Goal: Transaction & Acquisition: Purchase product/service

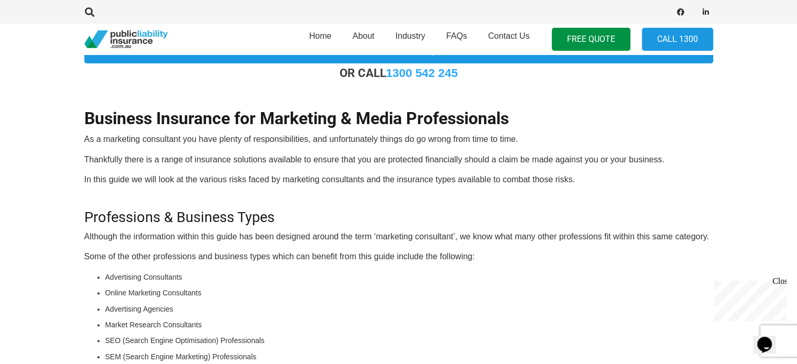
scroll to position [318, 0]
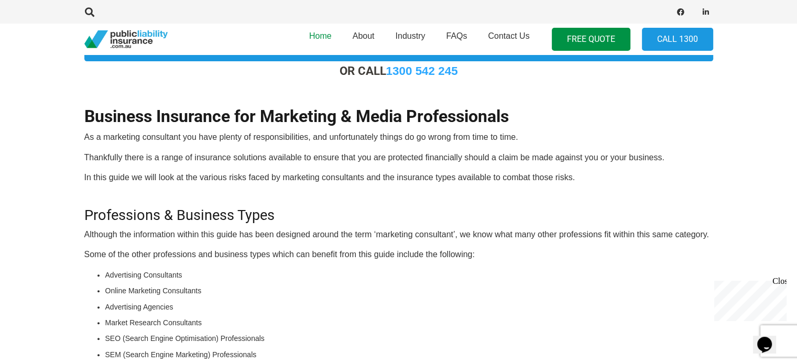
click at [335, 58] on link "Home" at bounding box center [320, 39] width 43 height 38
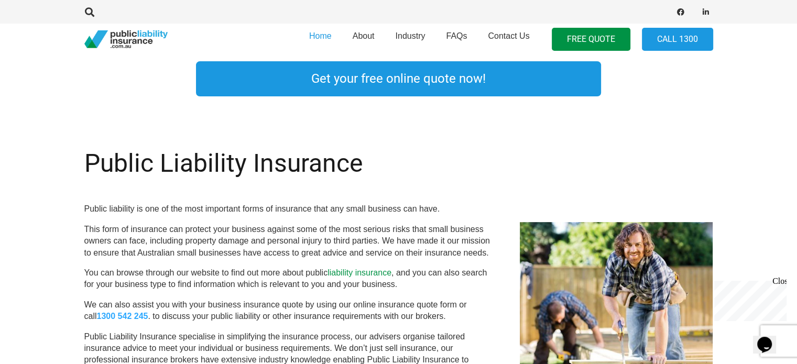
scroll to position [343, 0]
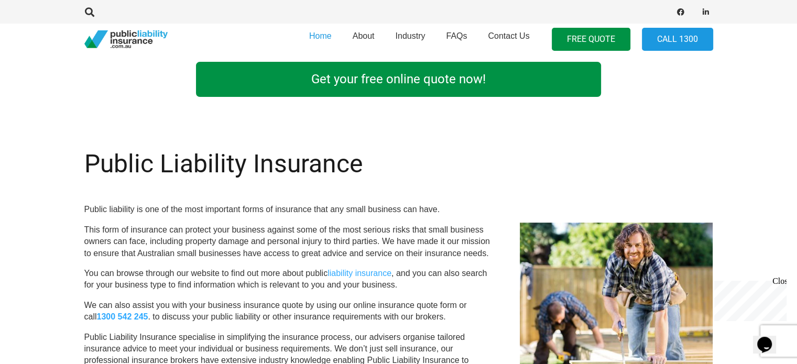
click at [387, 90] on link "Get your free online quote now!" at bounding box center [398, 79] width 405 height 35
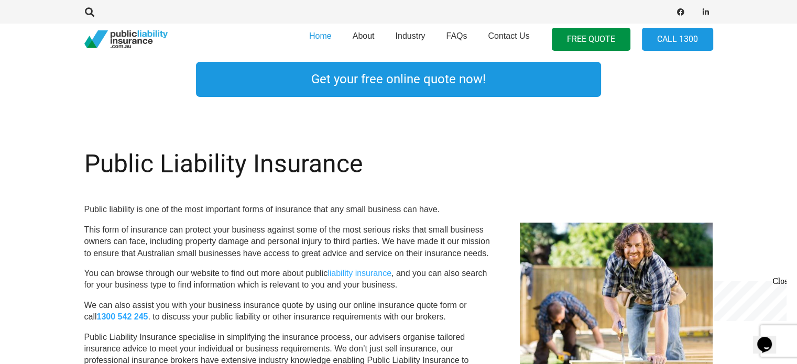
click at [779, 283] on div "Close" at bounding box center [778, 283] width 13 height 13
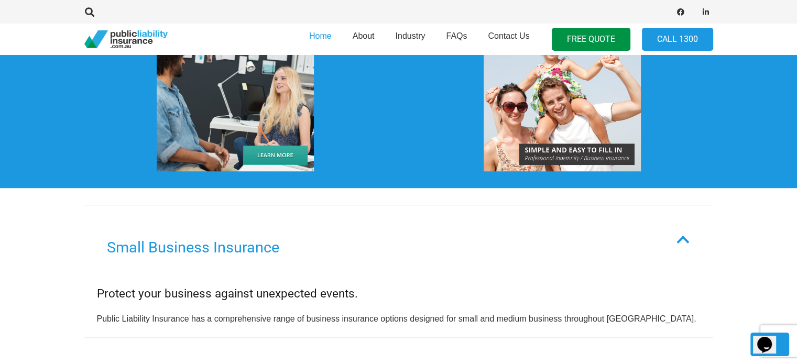
scroll to position [816, 0]
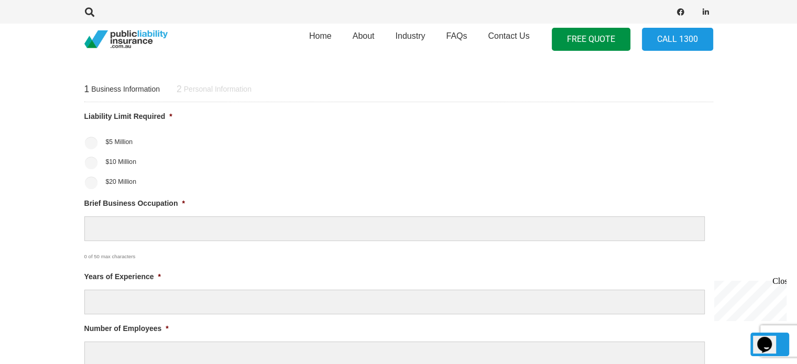
scroll to position [405, 0]
click at [95, 182] on input "$20 Million" at bounding box center [91, 182] width 13 height 13
radio input "true"
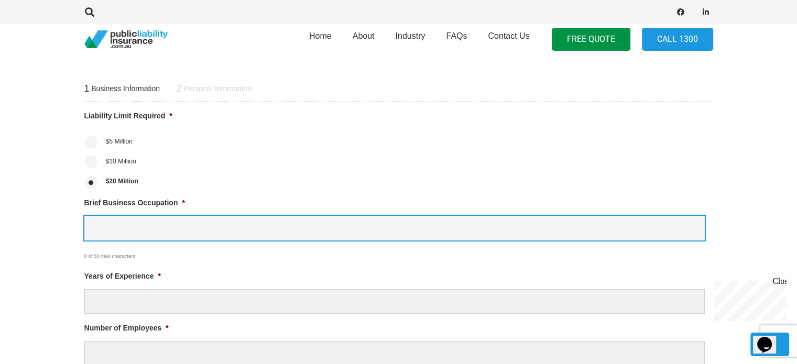
click at [138, 225] on input "Brief Business Occupation *" at bounding box center [394, 228] width 620 height 25
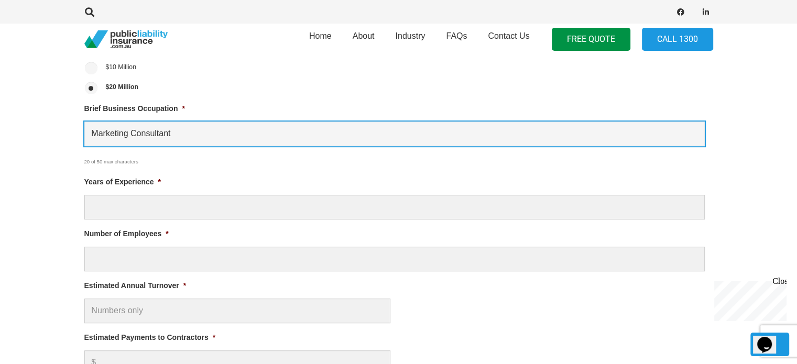
scroll to position [503, 0]
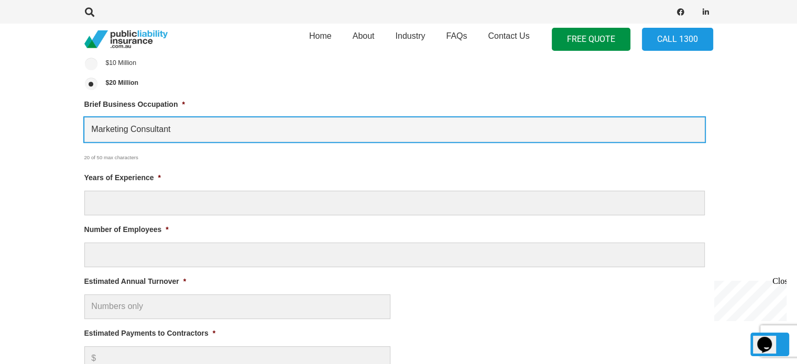
click at [155, 128] on input "Marketing Consultant" at bounding box center [394, 129] width 620 height 25
type input "Marketing Consultant"
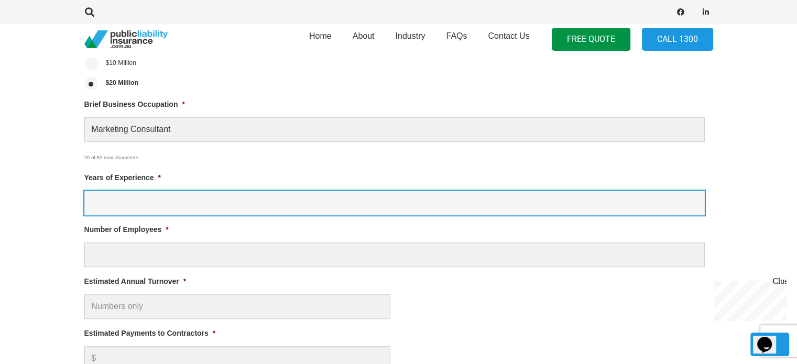
click at [123, 204] on input "Years of Experience *" at bounding box center [394, 203] width 620 height 25
type input "1"
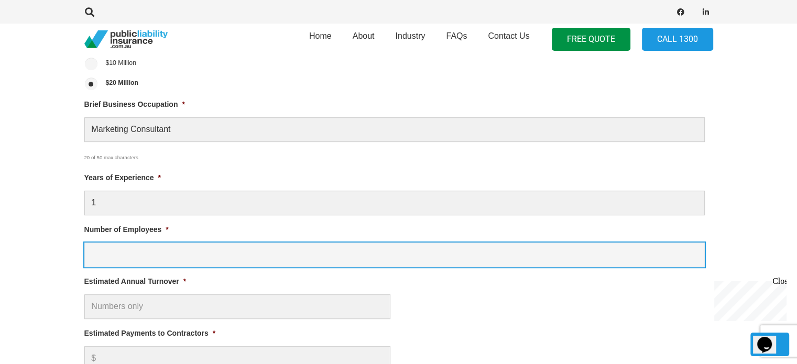
click at [122, 262] on input "Number of Employees *" at bounding box center [394, 255] width 620 height 25
type input "15"
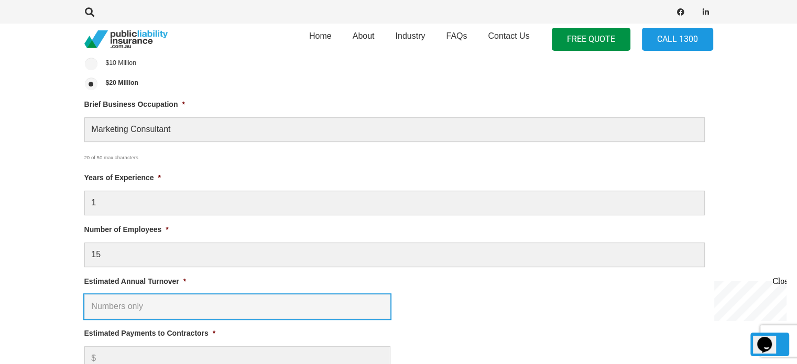
click at [123, 305] on input "Estimated Annual Turnover *" at bounding box center [237, 306] width 306 height 25
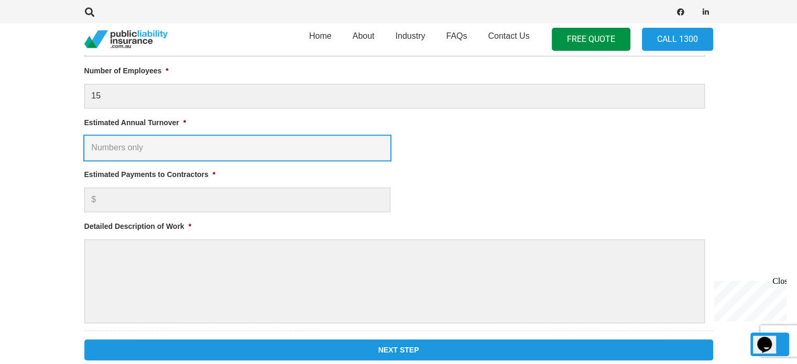
scroll to position [662, 0]
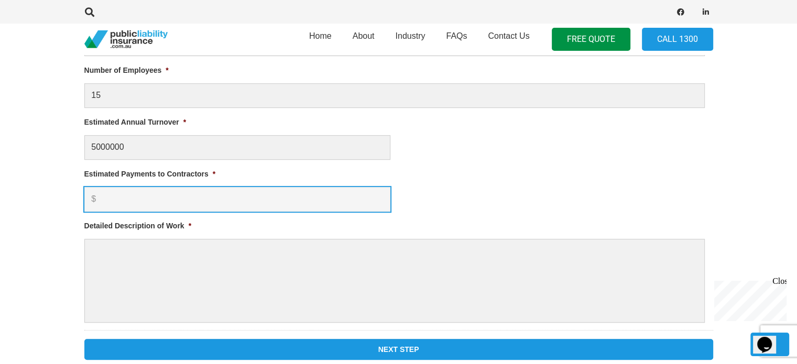
type input "$ 5,000,000.00"
click at [161, 199] on input "Estimated Payments to Contractors *" at bounding box center [237, 199] width 306 height 25
type input "1000000"
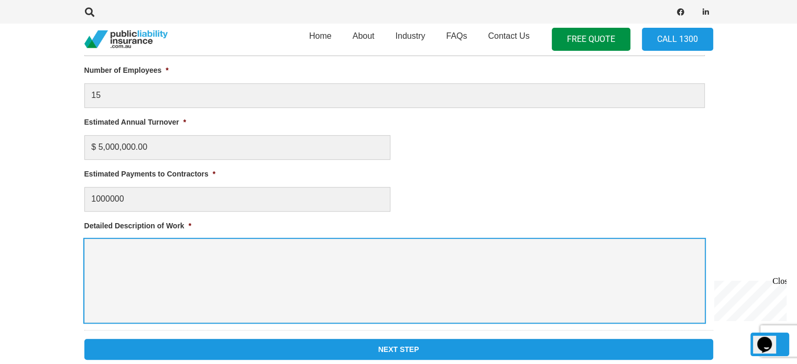
click at [151, 257] on textarea "Detailed Description of Work *" at bounding box center [394, 281] width 620 height 84
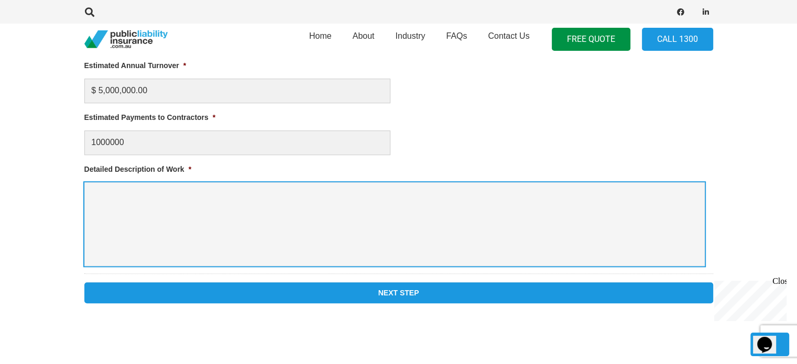
scroll to position [708, 0]
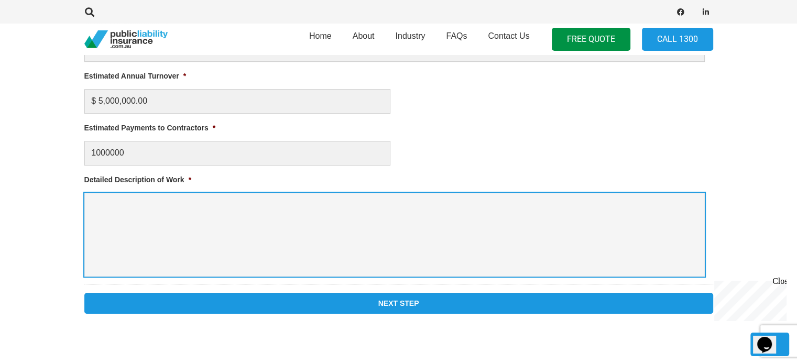
click at [284, 235] on textarea "Detailed Description of Work *" at bounding box center [394, 235] width 620 height 84
paste textarea "professional who provides expert advice and guidance to businesses on developin…"
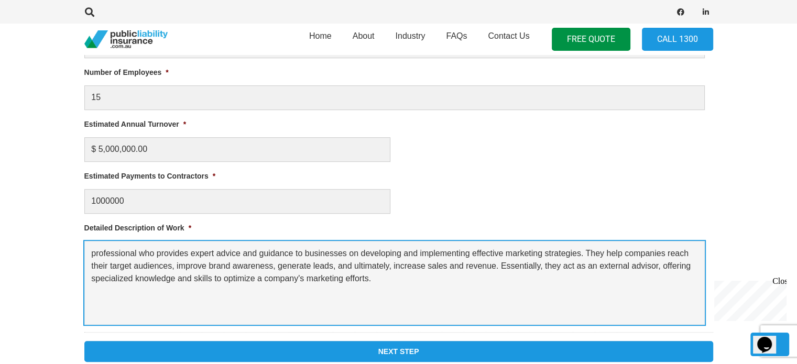
scroll to position [660, 0]
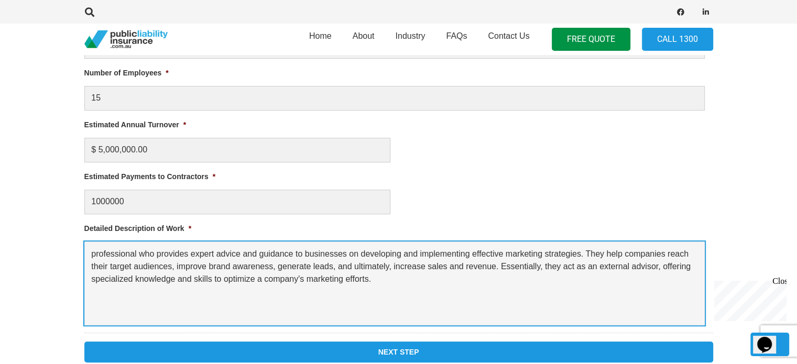
click at [94, 256] on textarea "professional who provides expert advice and guidance to businesses on developin…" at bounding box center [394, 284] width 620 height 84
drag, startPoint x: 158, startPoint y: 257, endPoint x: 15, endPoint y: 231, distance: 145.4
click at [15, 231] on section "1 Business Information 2 Personal Information Liability Limit Required * $5 Mil…" at bounding box center [398, 91] width 797 height 593
click at [368, 294] on textarea "Provides expert advice and guidance to businesses on developing and implementin…" at bounding box center [394, 284] width 620 height 84
click at [527, 253] on textarea "Provides expert advice and guidance to businesses on developing and implementin…" at bounding box center [394, 284] width 620 height 84
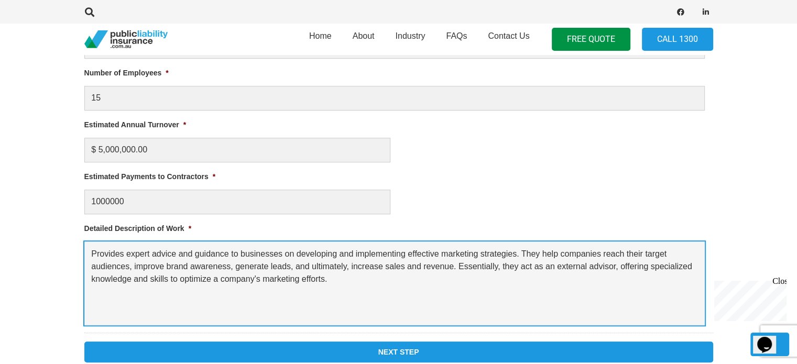
click at [527, 253] on textarea "Provides expert advice and guidance to businesses on developing and implementin…" at bounding box center [394, 284] width 620 height 84
click at [489, 290] on textarea "Provides expert advice and guidance to businesses on developing and implementin…" at bounding box center [394, 284] width 620 height 84
click at [681, 270] on textarea "Provides expert advice and guidance to businesses on developing and implementin…" at bounding box center [394, 284] width 620 height 84
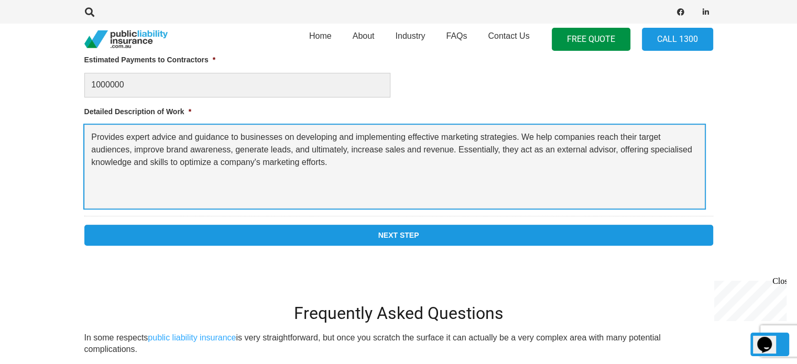
scroll to position [777, 0]
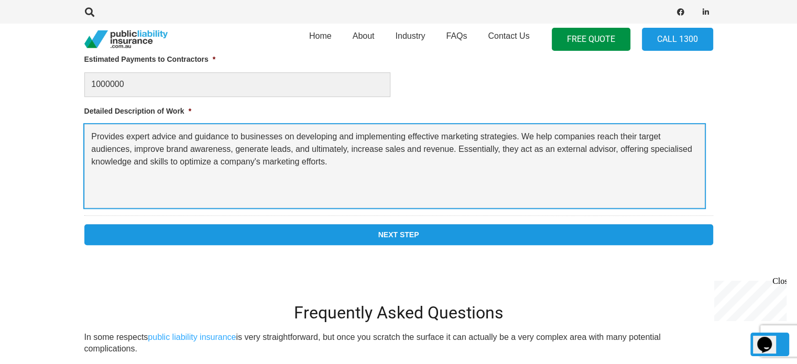
type textarea "Provides expert advice and guidance to businesses on developing and implementin…"
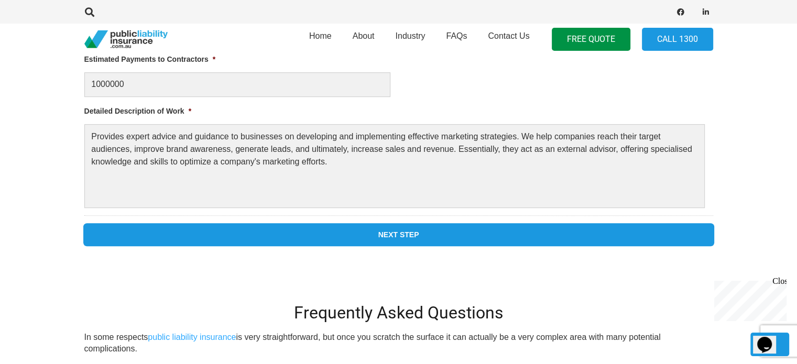
click at [461, 236] on input "Next Step" at bounding box center [398, 234] width 629 height 21
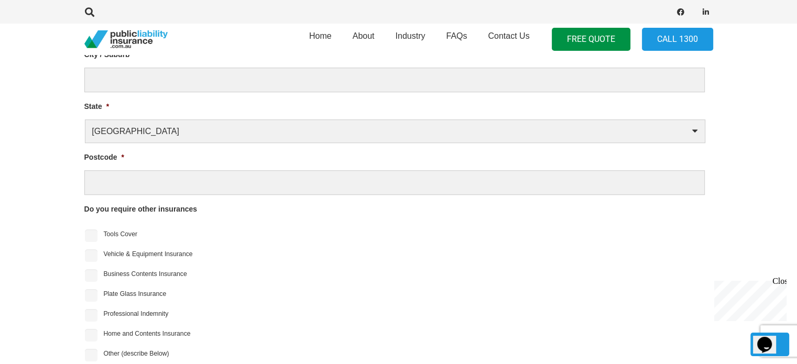
scroll to position [427, 0]
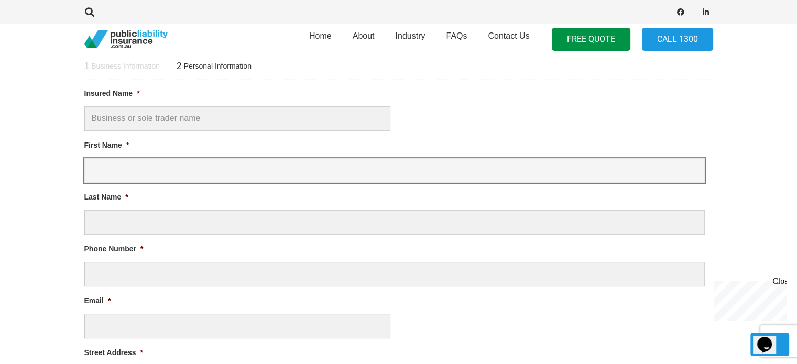
click at [199, 171] on input "First Name *" at bounding box center [394, 170] width 620 height 25
type input "R"
click at [199, 171] on input "R" at bounding box center [394, 170] width 620 height 25
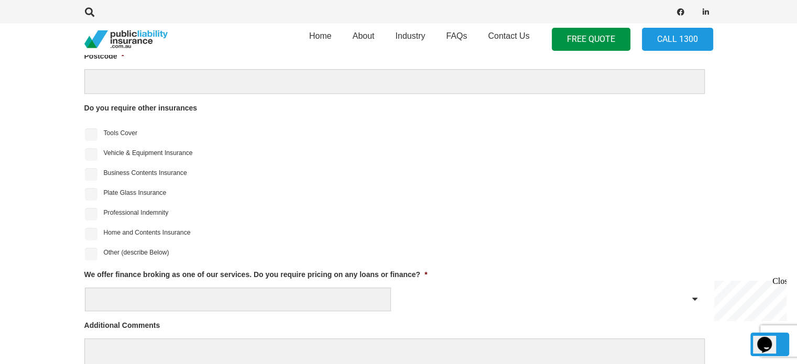
scroll to position [876, 0]
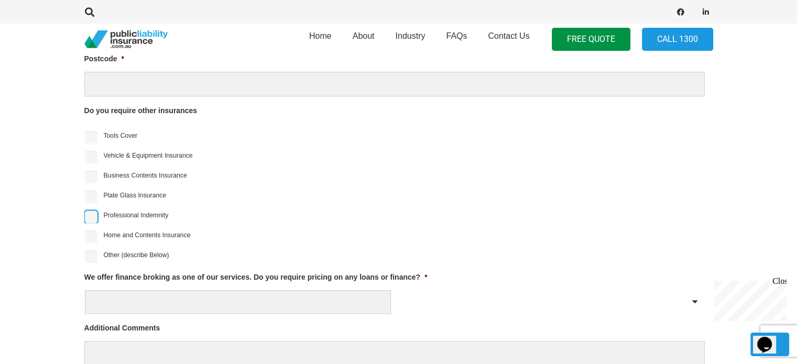
click at [90, 219] on input "Professional Indemnity" at bounding box center [91, 217] width 13 height 13
checkbox input "true"
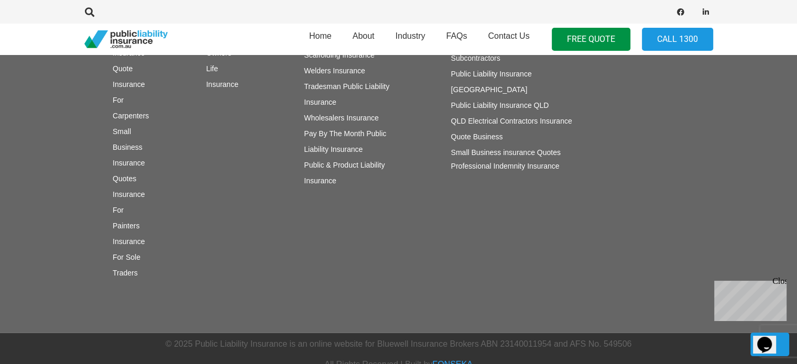
scroll to position [2523, 0]
